Goal: Navigation & Orientation: Find specific page/section

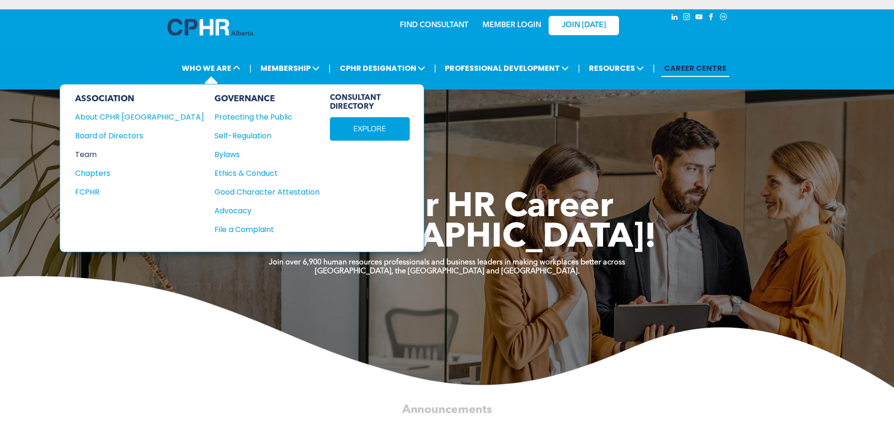
click at [93, 153] on div "Team" at bounding box center [133, 155] width 116 height 12
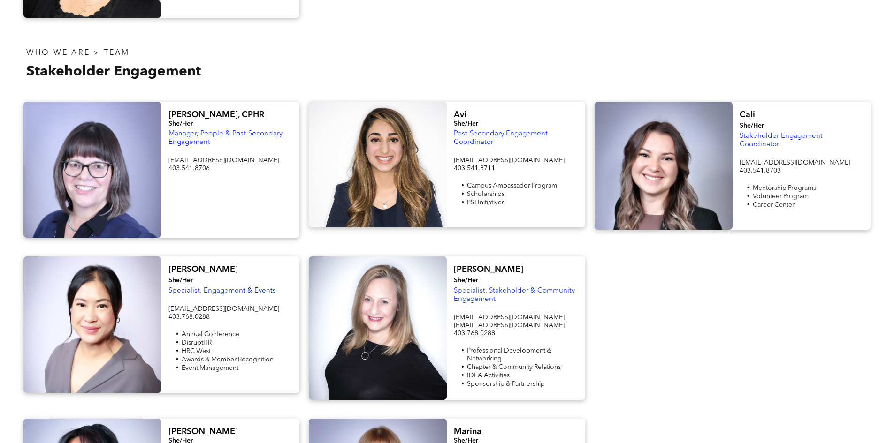
scroll to position [751, 0]
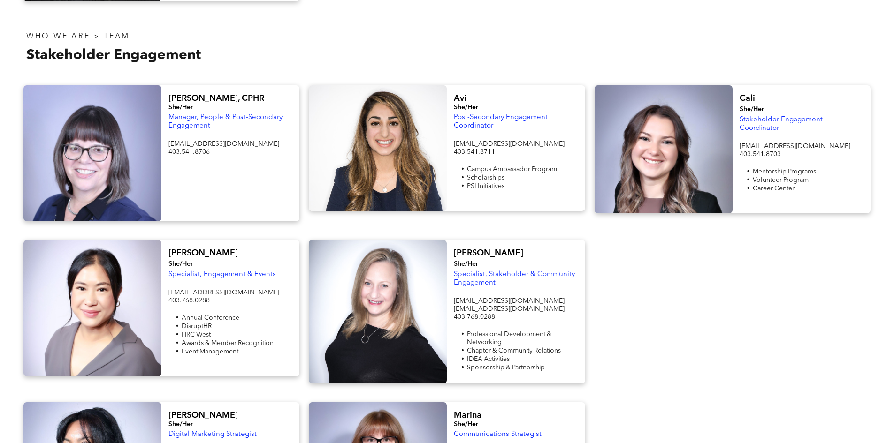
click at [124, 268] on div at bounding box center [92, 308] width 138 height 137
click at [195, 271] on span "Specialist, Engagement & Events" at bounding box center [221, 274] width 107 height 7
click at [99, 285] on div at bounding box center [92, 308] width 138 height 137
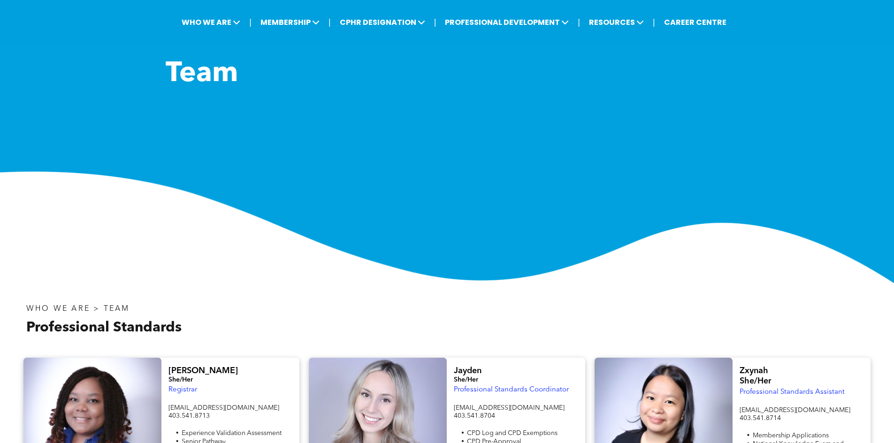
scroll to position [141, 0]
